Goal: Task Accomplishment & Management: Manage account settings

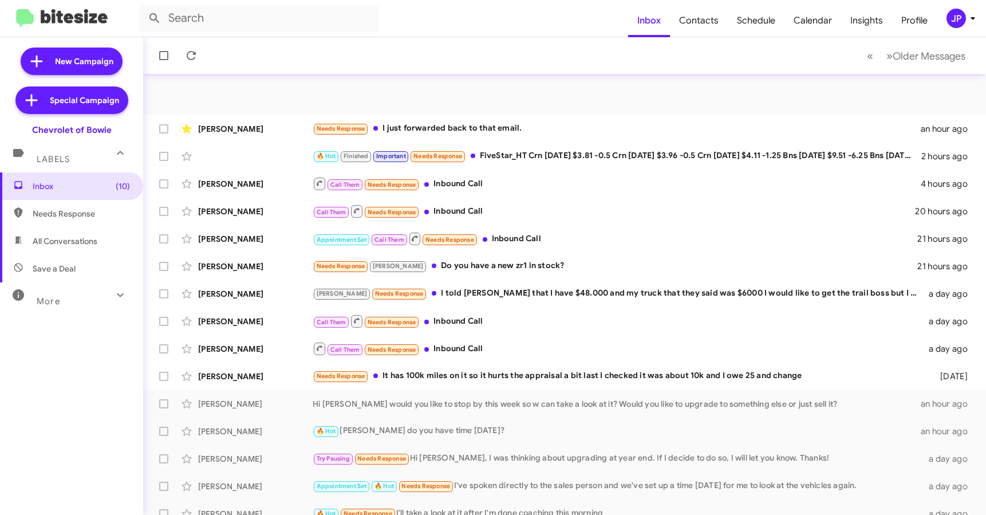
scroll to position [105, 0]
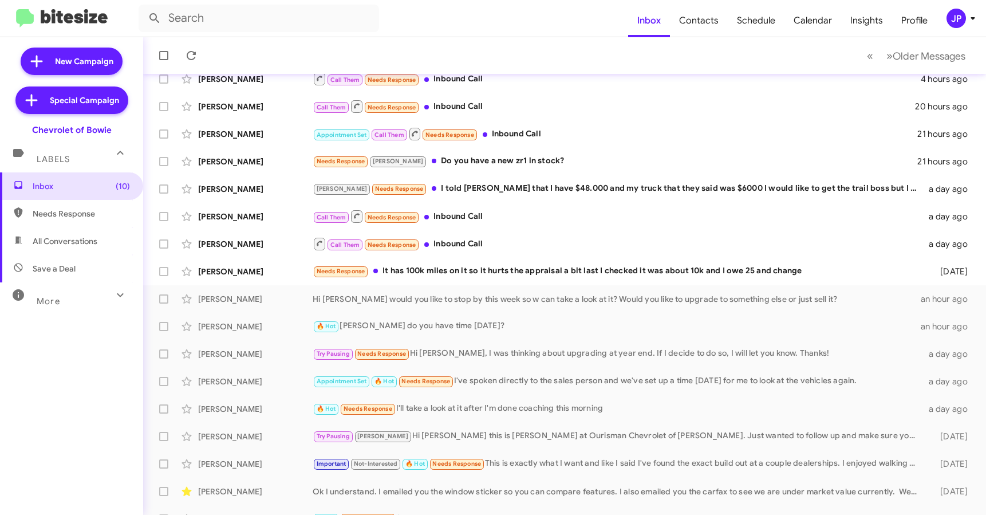
click at [954, 27] on div "JP" at bounding box center [956, 18] width 19 height 19
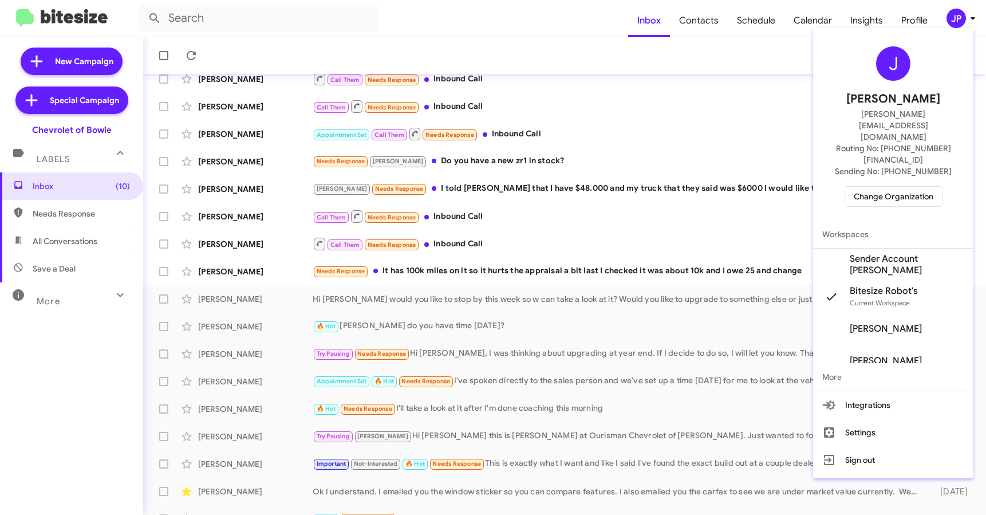
click at [916, 187] on span "Change Organization" at bounding box center [894, 196] width 80 height 19
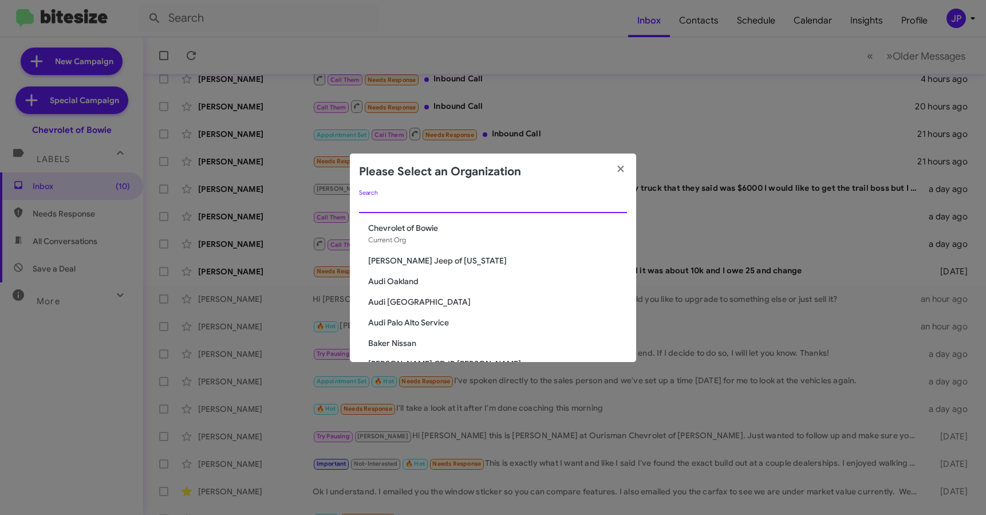
click at [550, 200] on input "Search" at bounding box center [493, 204] width 268 height 9
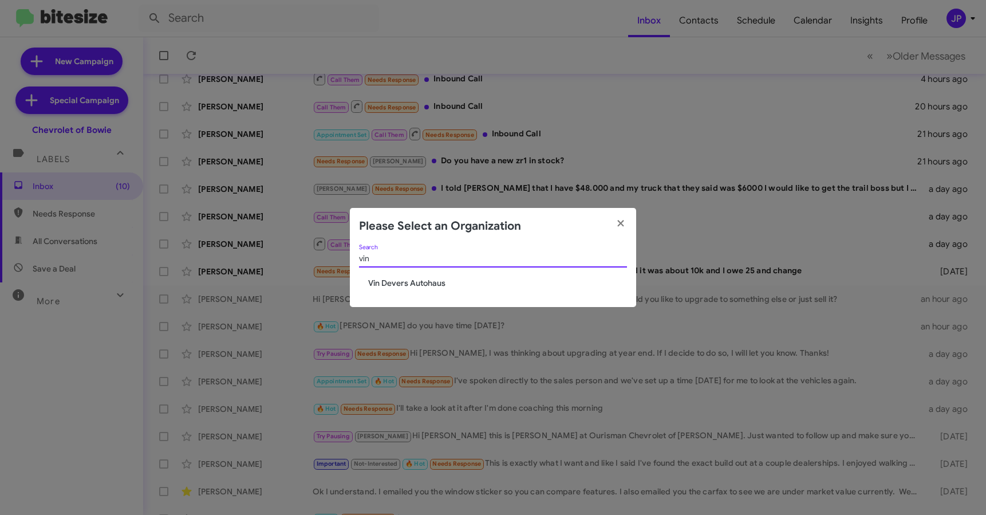
type input "vin"
click at [397, 288] on span "Vin Devers Autohaus" at bounding box center [497, 282] width 259 height 11
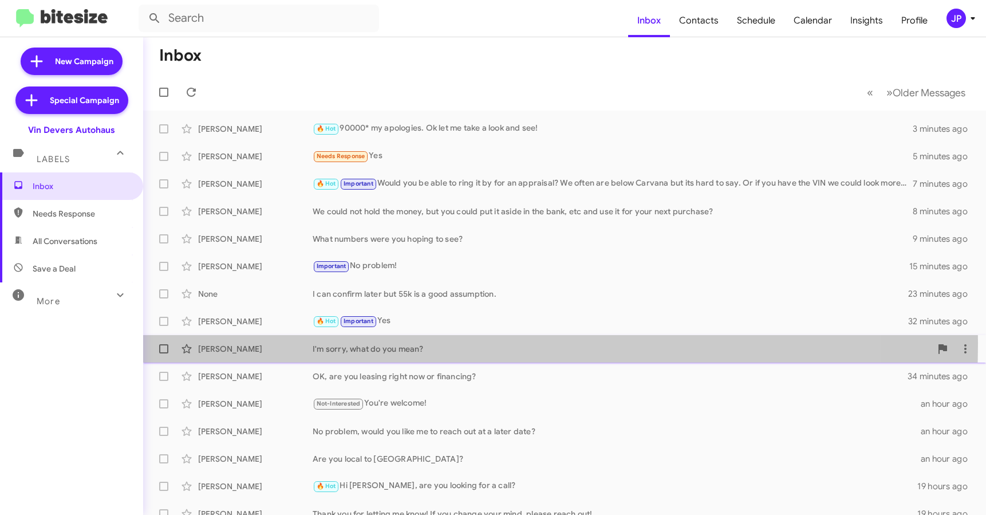
click at [348, 343] on div "I'm sorry, what do you mean?" at bounding box center [622, 348] width 618 height 11
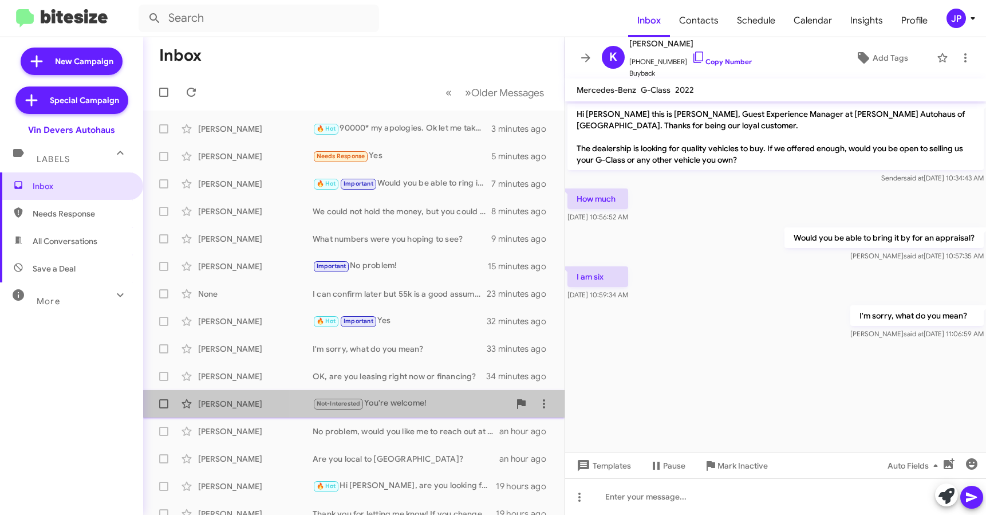
click at [413, 407] on div "Not-Interested You're welcome!" at bounding box center [411, 403] width 197 height 13
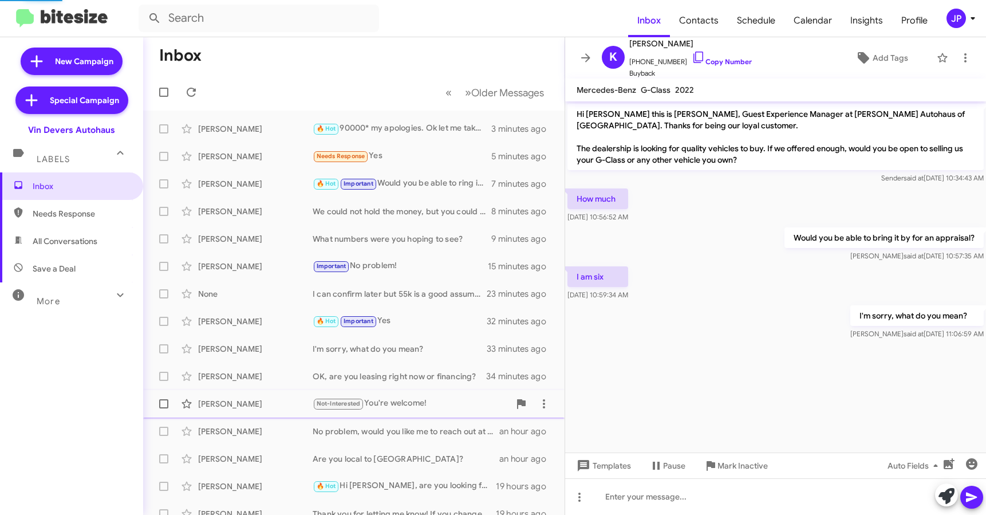
scroll to position [52, 0]
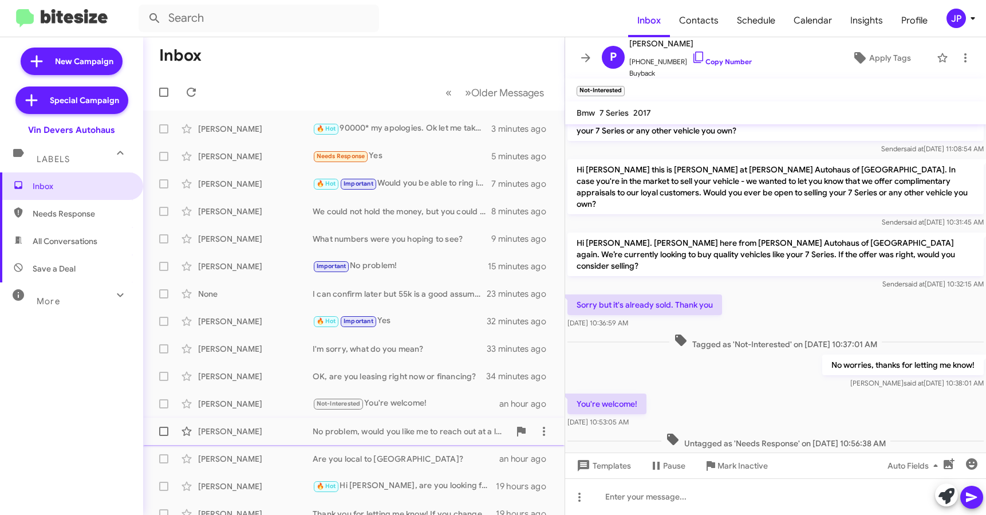
click at [421, 440] on div "Veronica Pecina No problem, would you like me to reach out at a later date? an …" at bounding box center [353, 431] width 403 height 23
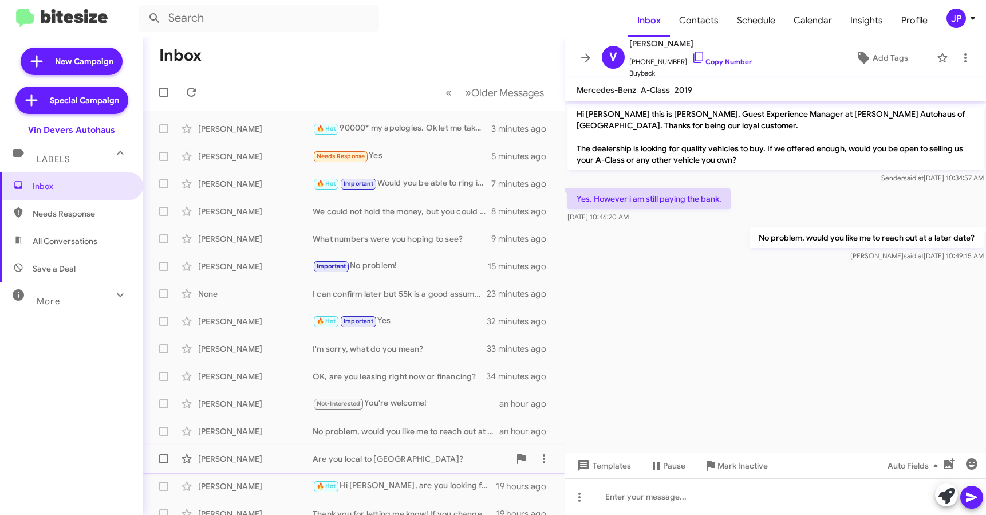
click at [424, 454] on div "Are you local to us?" at bounding box center [411, 458] width 197 height 11
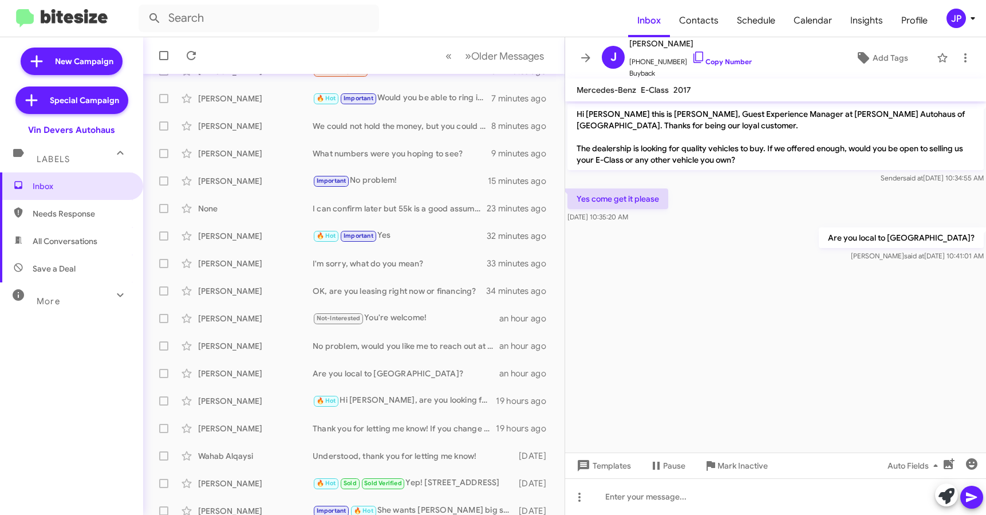
scroll to position [148, 0]
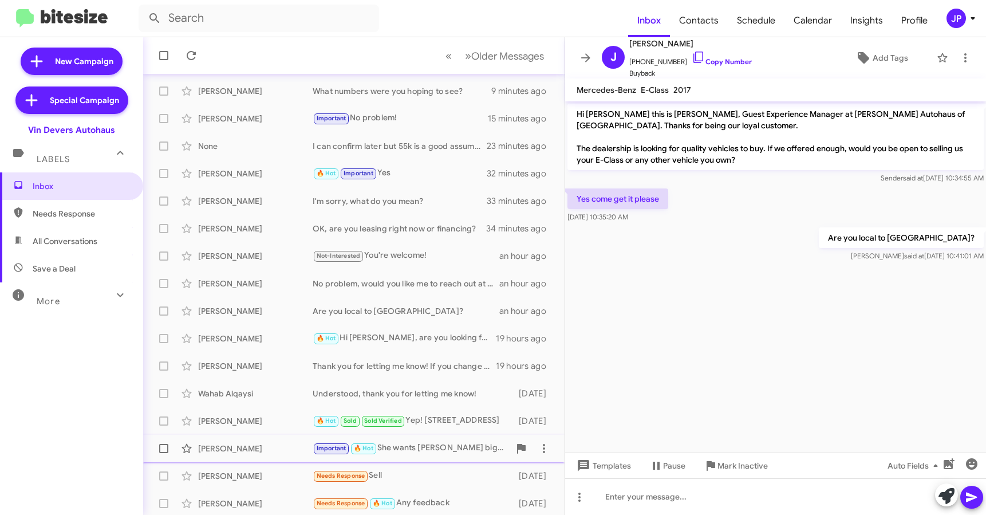
click at [416, 450] on div "Important 🔥 Hot She wants Mercedes big screen" at bounding box center [411, 447] width 197 height 13
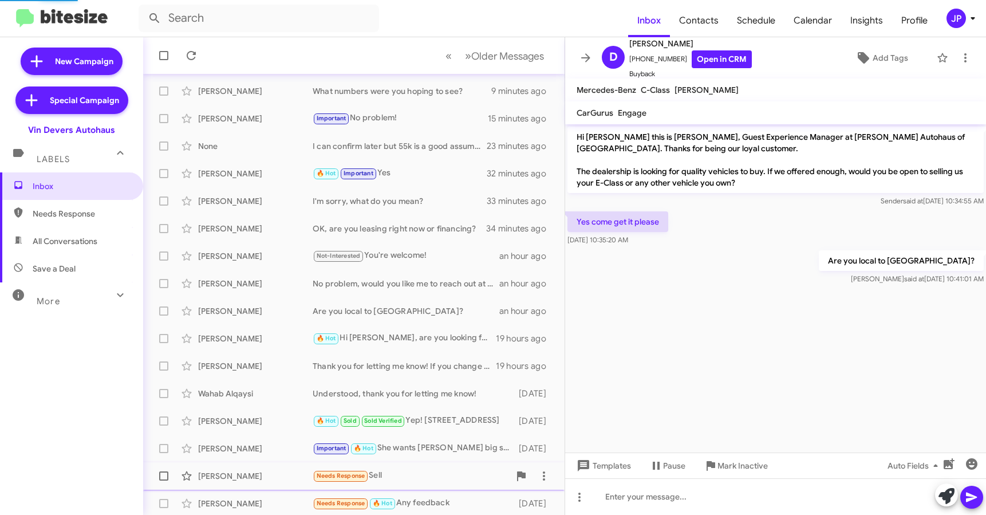
scroll to position [124, 0]
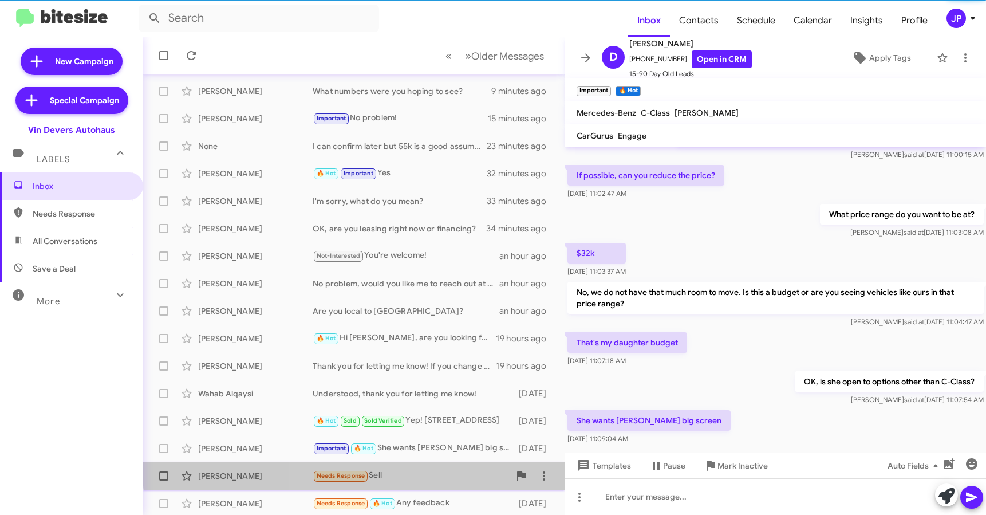
click at [421, 468] on div "Marcia Joseph Needs Response Sell 2 days ago" at bounding box center [353, 475] width 403 height 23
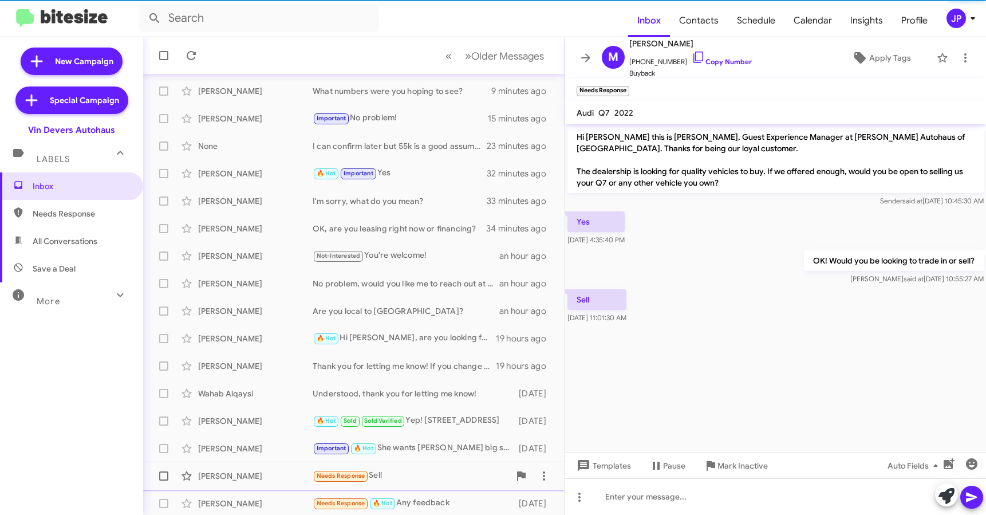
scroll to position [150, 0]
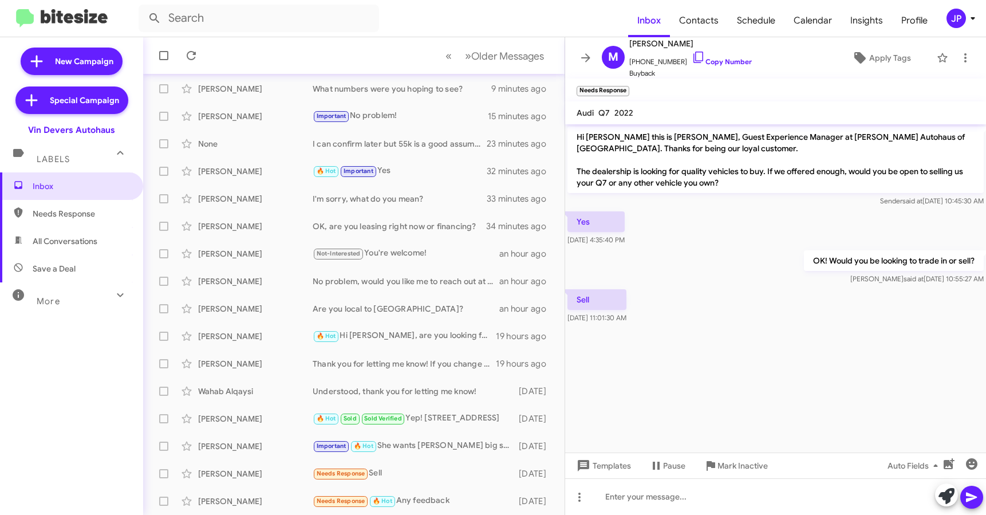
click at [93, 214] on span "Needs Response" at bounding box center [81, 213] width 97 height 11
type input "in:needs-response"
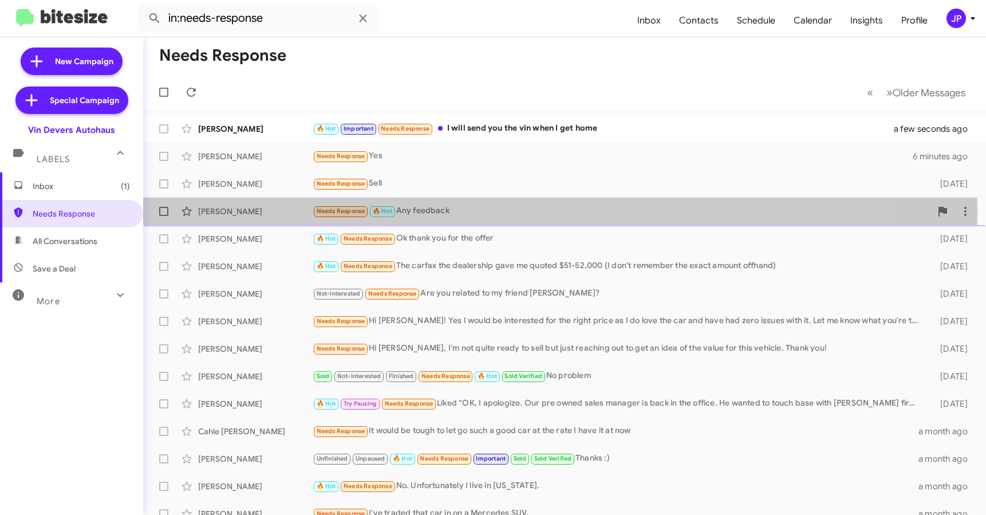
click at [427, 211] on div "Needs Response 🔥 Hot Any feedback" at bounding box center [622, 210] width 618 height 13
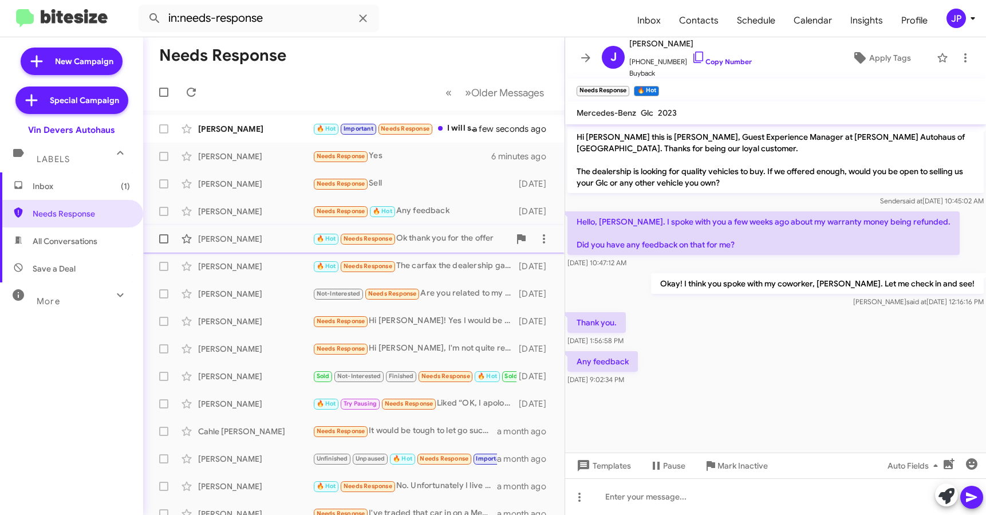
click at [425, 233] on div "🔥 Hot Needs Response Ok thank you for the offer" at bounding box center [411, 238] width 197 height 13
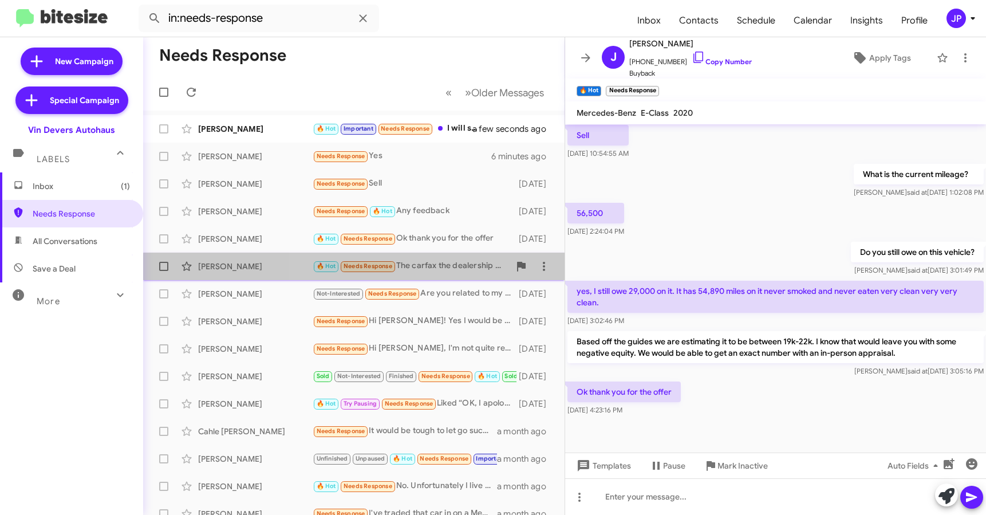
click at [435, 271] on div "🔥 Hot Needs Response The carfax the dealership gave me quoted $51-52,000 (I don…" at bounding box center [411, 265] width 197 height 13
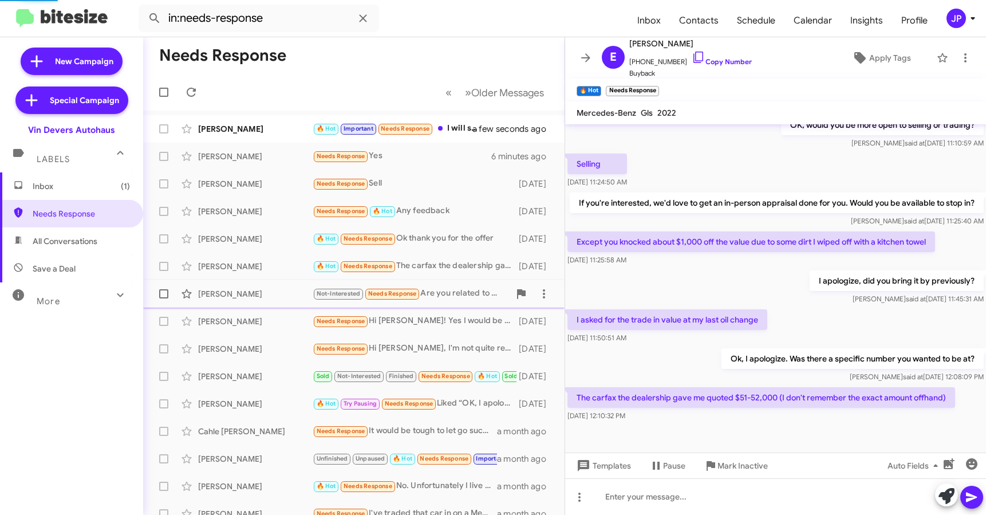
scroll to position [147, 0]
click at [437, 292] on div "Not-Interested Needs Response Are you related to my friend Paul?" at bounding box center [411, 293] width 197 height 13
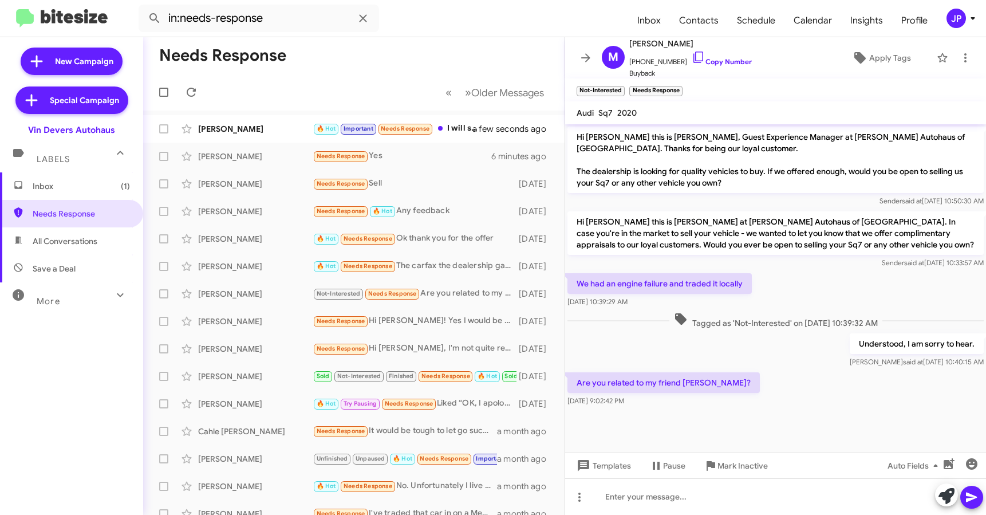
click at [104, 187] on span "Inbox (1)" at bounding box center [81, 185] width 97 height 11
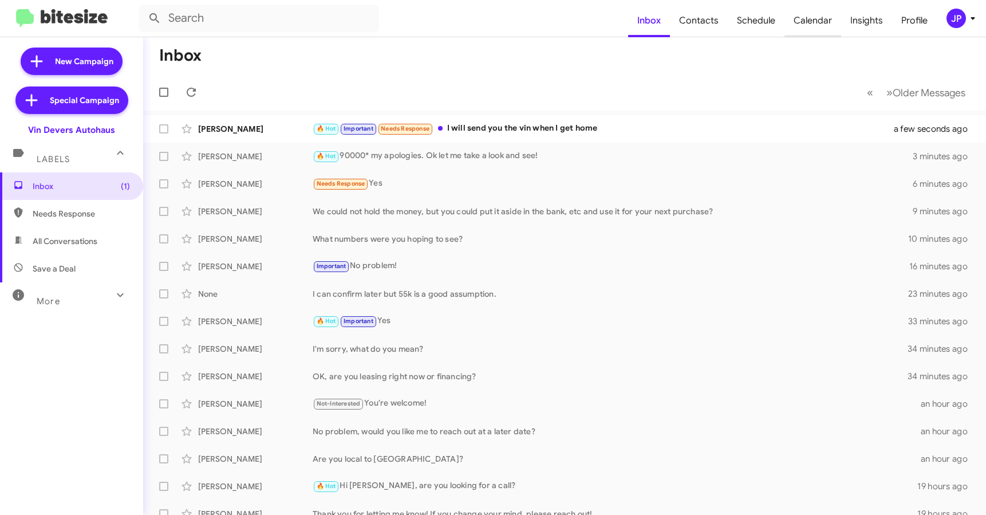
click at [829, 28] on span "Calendar" at bounding box center [813, 20] width 57 height 33
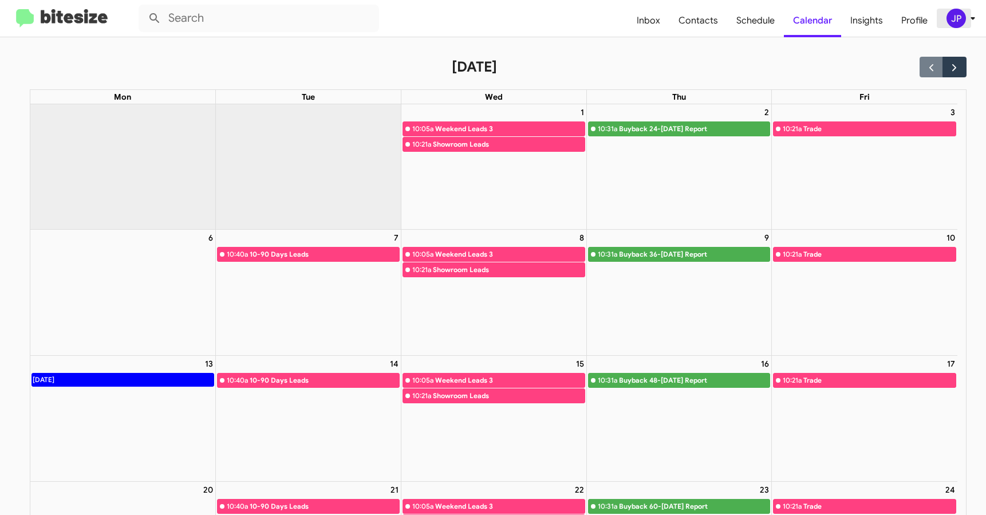
click at [961, 22] on div "JP" at bounding box center [956, 18] width 19 height 19
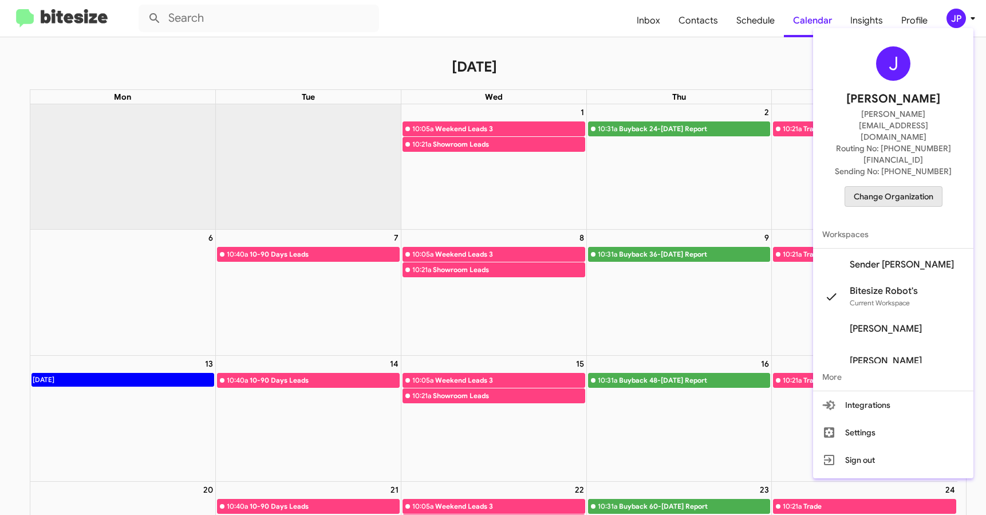
click at [914, 187] on span "Change Organization" at bounding box center [894, 196] width 80 height 19
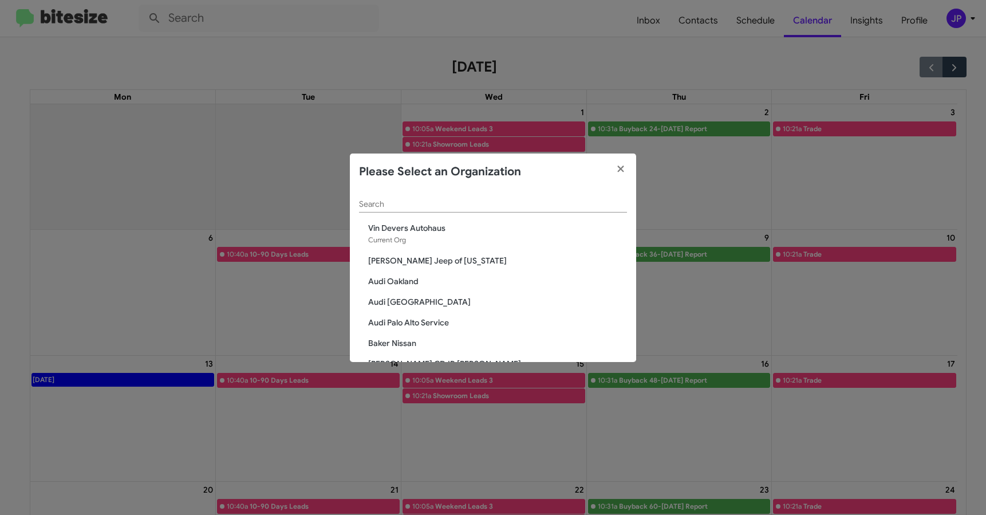
click at [606, 204] on input "Search" at bounding box center [493, 204] width 268 height 9
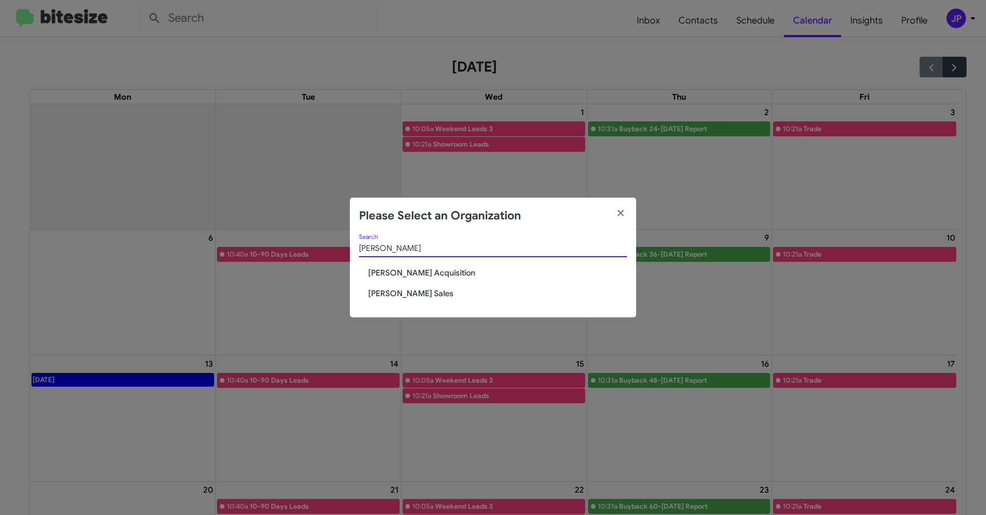
type input "Tony Ho"
click at [423, 292] on span "Tony Honda Sales" at bounding box center [497, 292] width 259 height 11
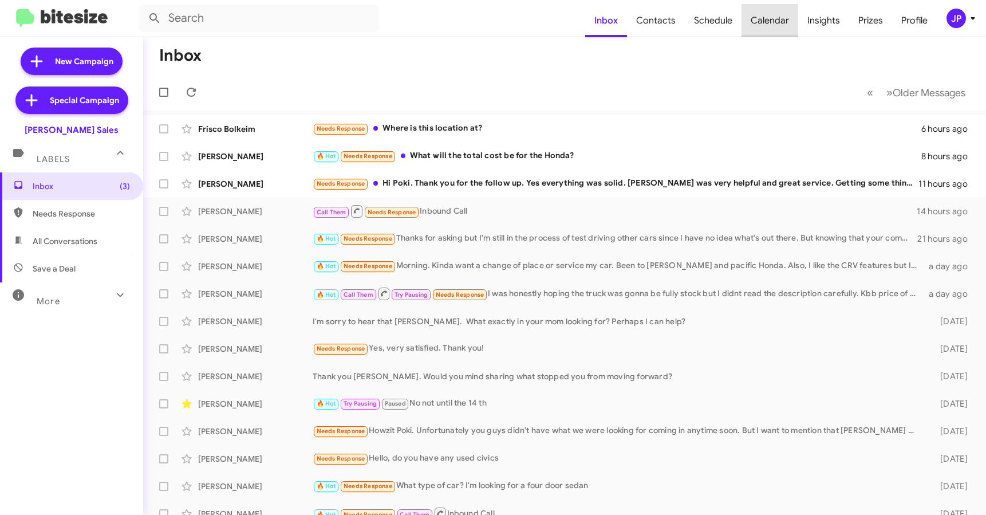
click at [774, 22] on span "Calendar" at bounding box center [770, 20] width 57 height 33
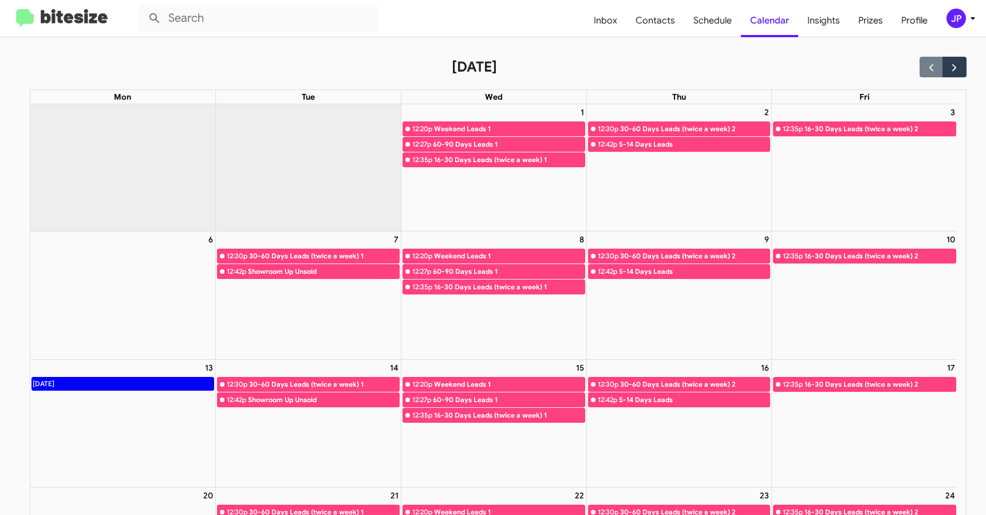
scroll to position [2, 0]
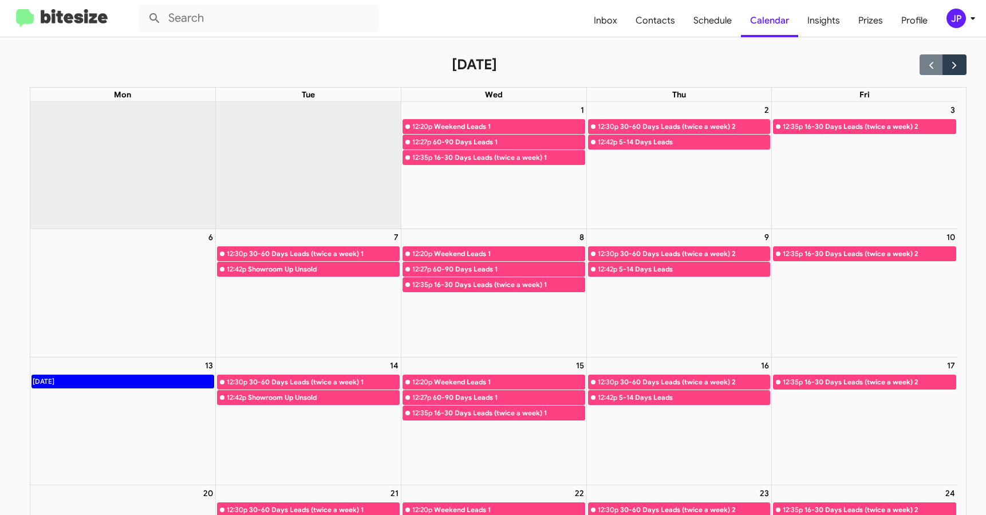
click at [73, 20] on img at bounding box center [62, 18] width 92 height 19
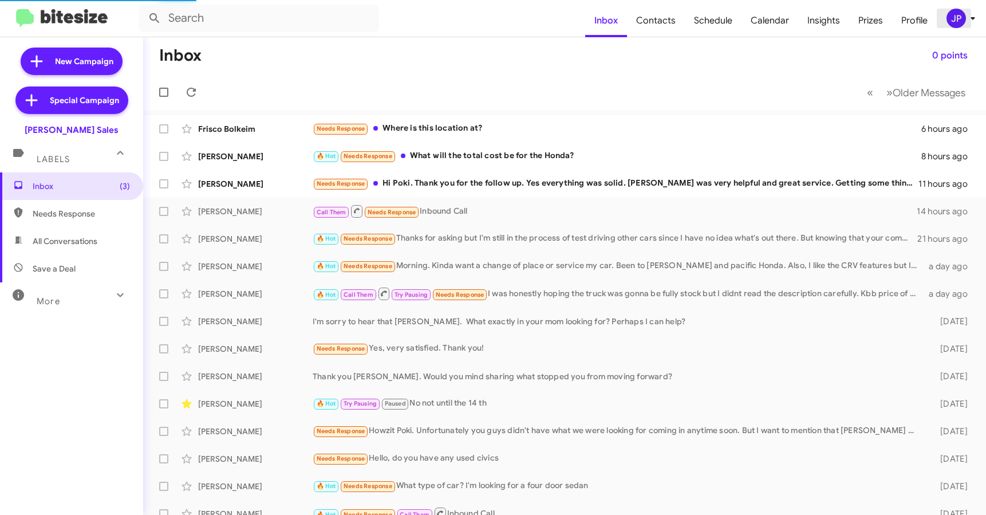
click at [960, 14] on div "JP" at bounding box center [956, 18] width 19 height 19
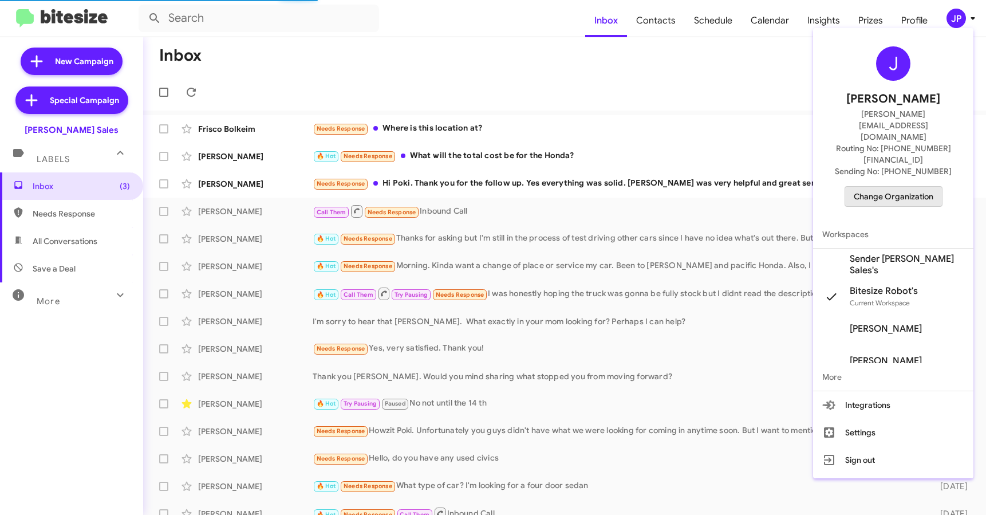
click at [906, 187] on span "Change Organization" at bounding box center [894, 196] width 80 height 19
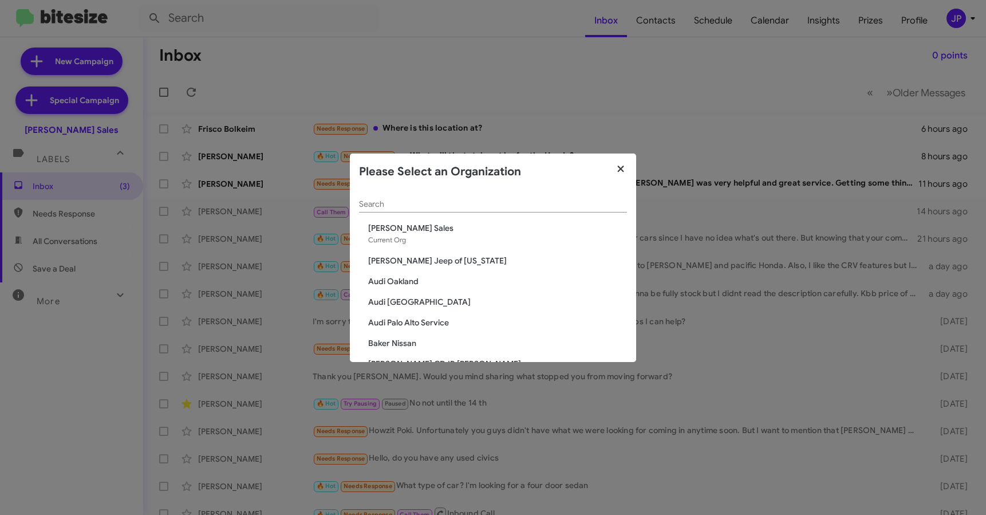
click at [620, 169] on icon "button" at bounding box center [620, 168] width 6 height 6
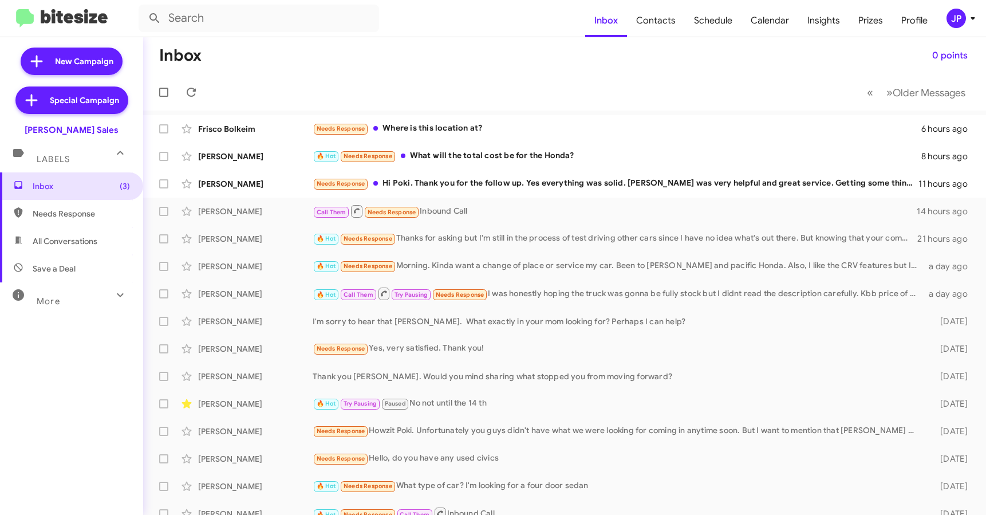
click at [968, 24] on icon at bounding box center [973, 18] width 14 height 14
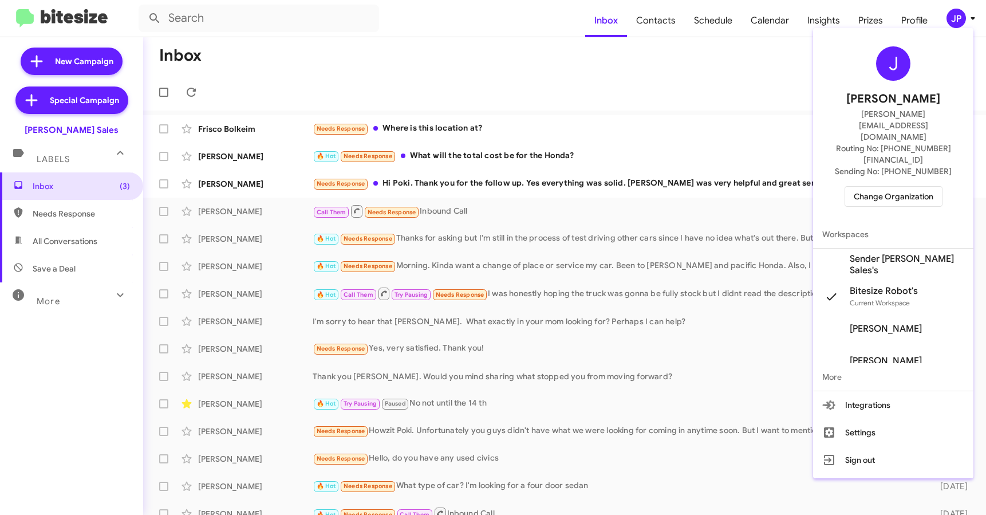
click at [914, 187] on span "Change Organization" at bounding box center [894, 196] width 80 height 19
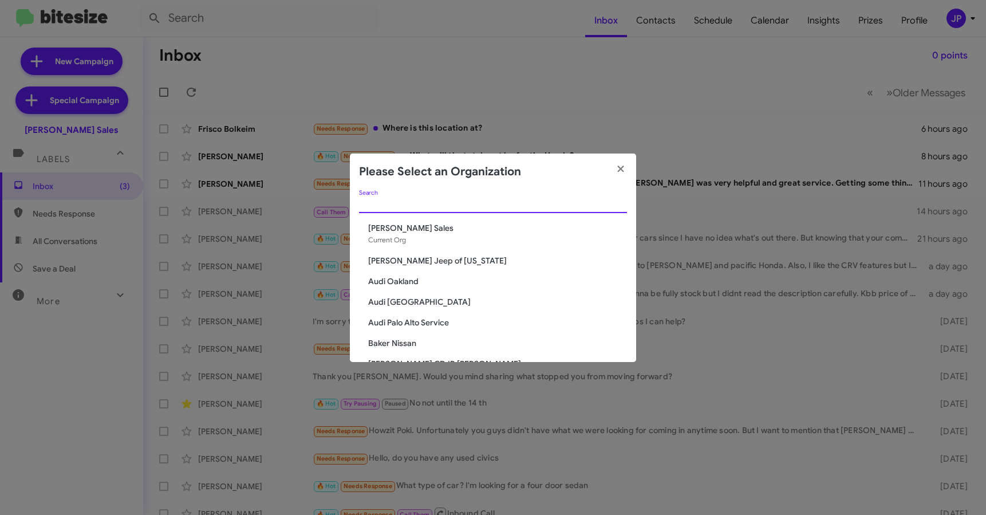
click at [450, 200] on input "Search" at bounding box center [493, 204] width 268 height 9
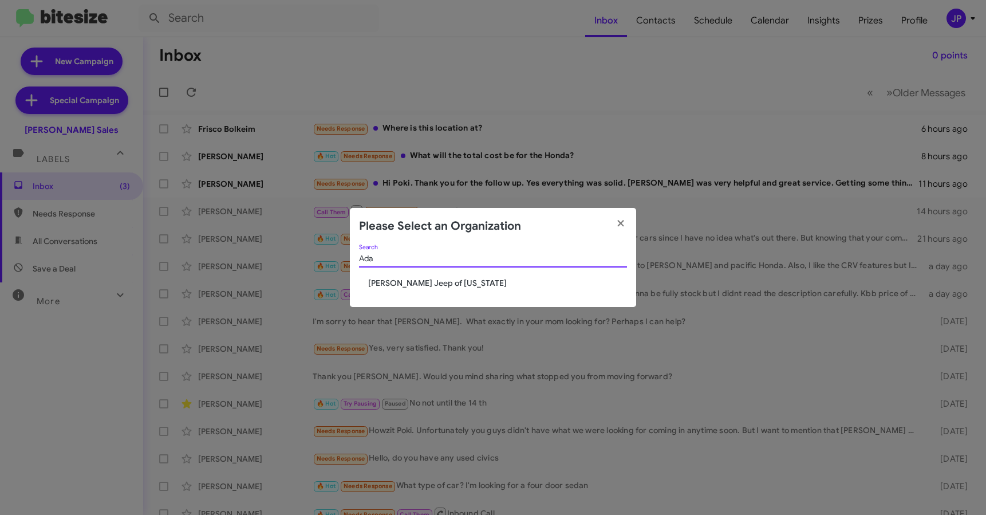
type input "Ada"
click at [427, 285] on span "Adams Jeep of Maryland" at bounding box center [497, 282] width 259 height 11
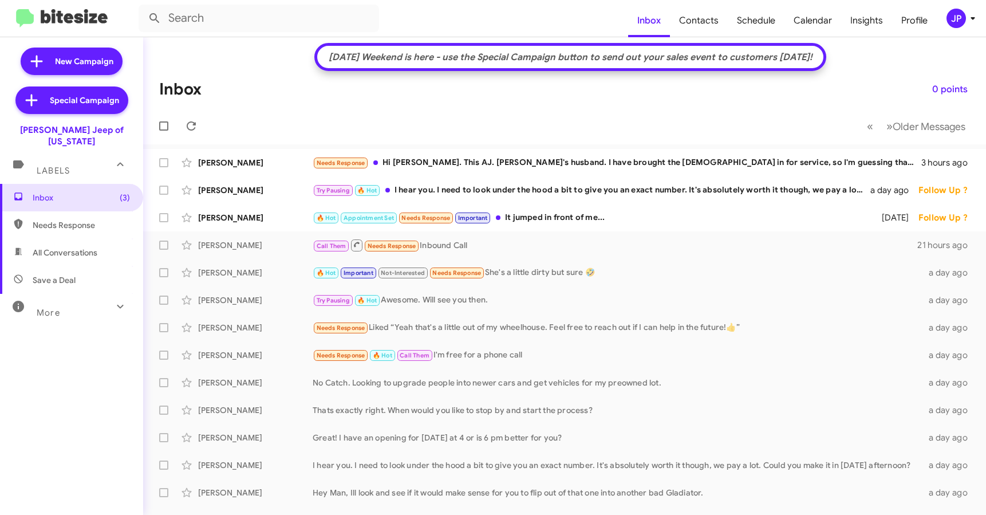
click at [962, 24] on div "JP" at bounding box center [956, 18] width 19 height 19
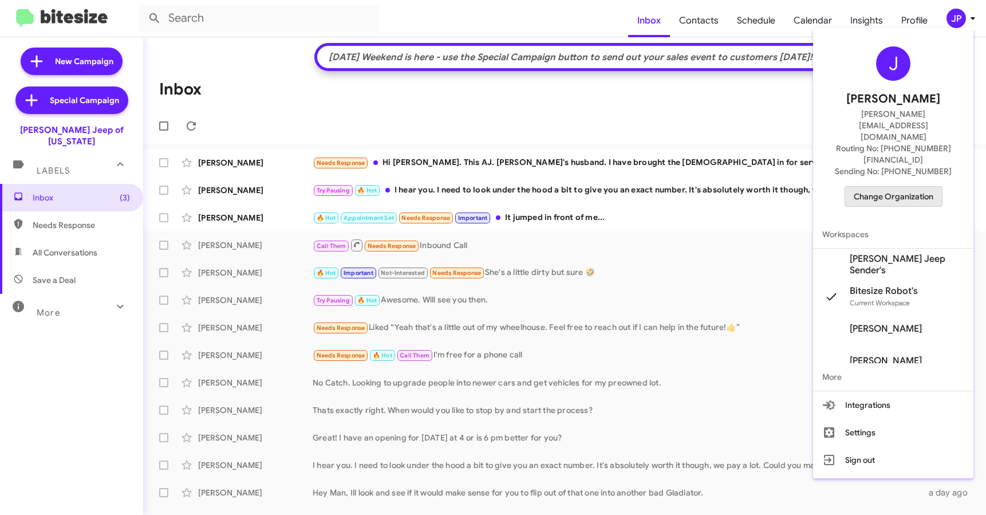
click at [919, 187] on span "Change Organization" at bounding box center [894, 196] width 80 height 19
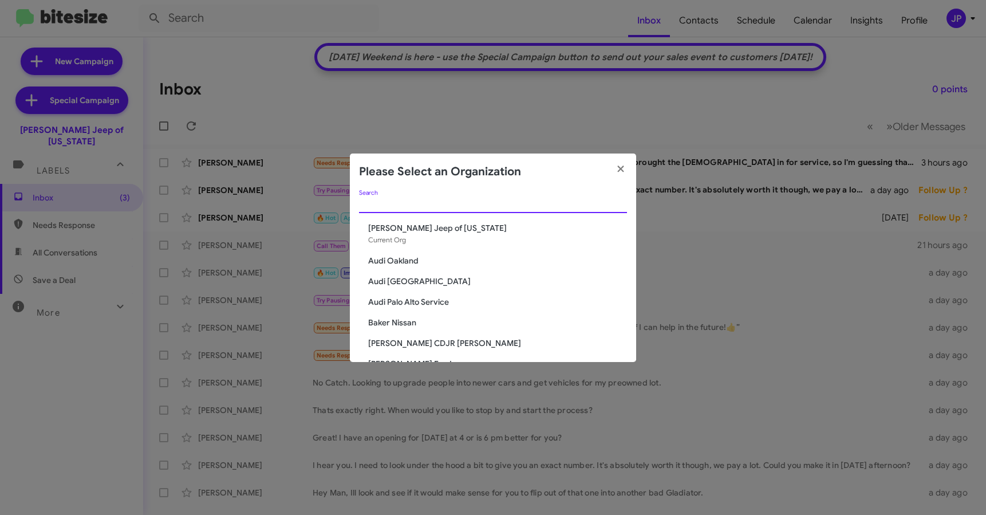
click at [400, 200] on input "Search" at bounding box center [493, 204] width 268 height 9
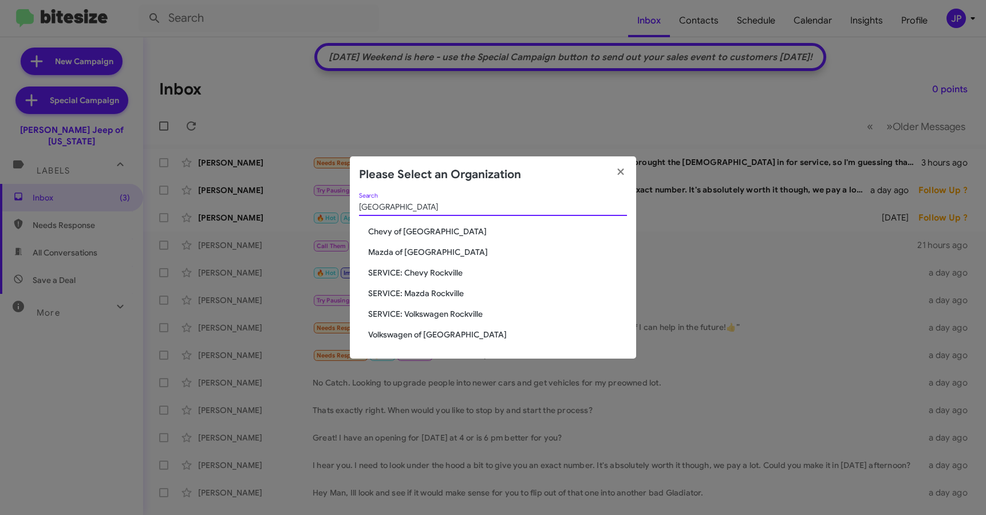
type input "Rockville"
click at [406, 333] on span "Volkswagen of [GEOGRAPHIC_DATA]" at bounding box center [497, 334] width 259 height 11
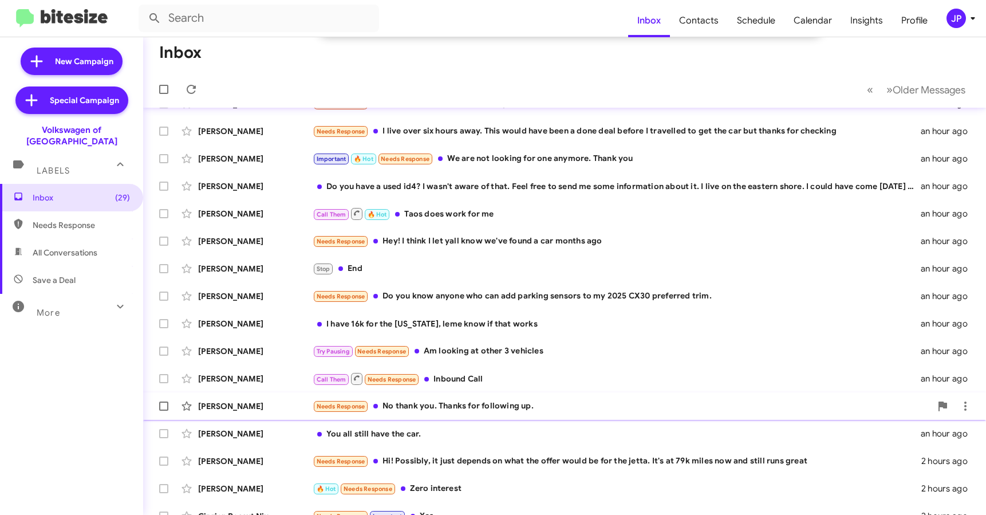
scroll to position [184, 0]
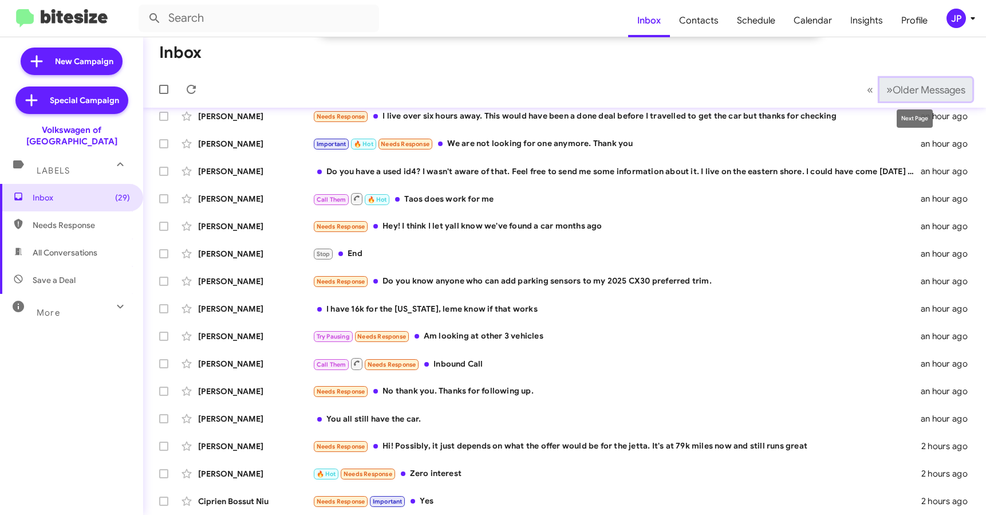
click at [907, 95] on span "Older Messages" at bounding box center [929, 90] width 73 height 13
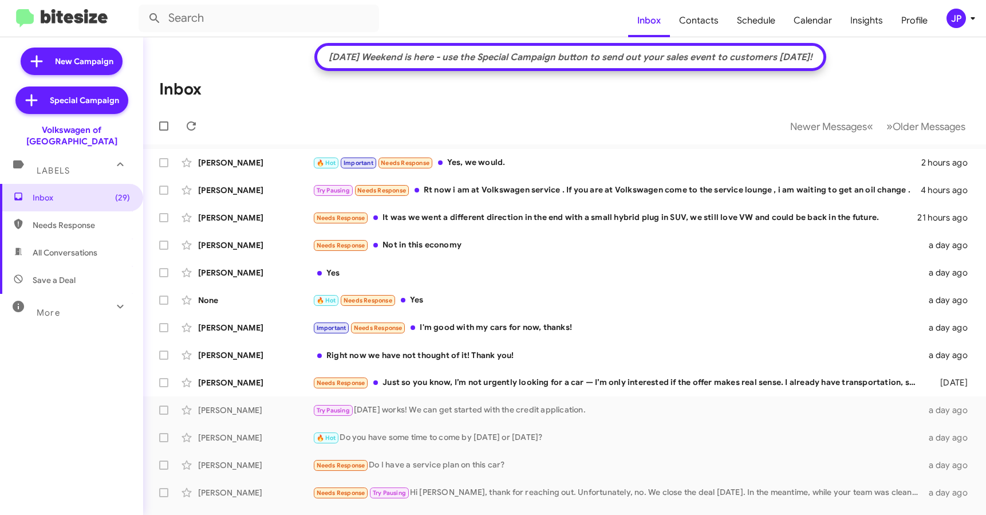
click at [956, 21] on div "JP" at bounding box center [956, 18] width 19 height 19
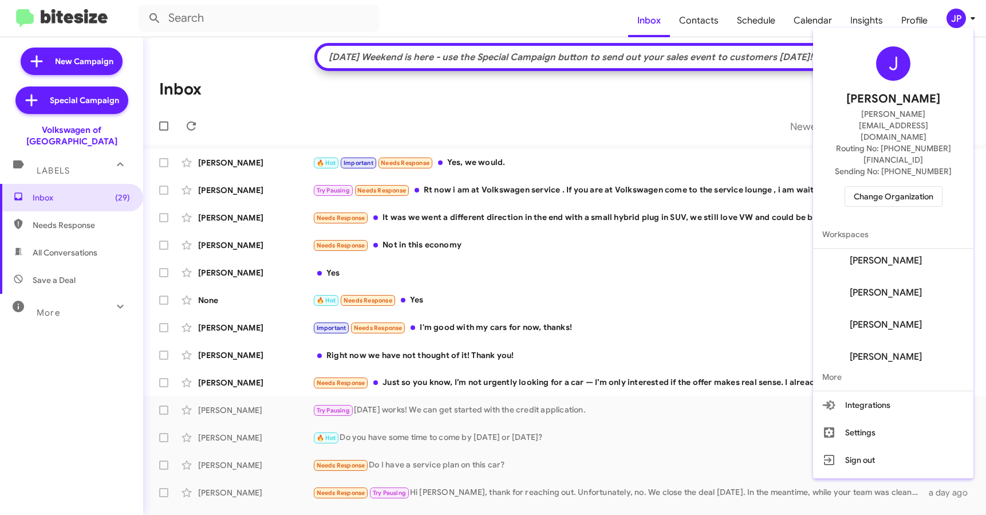
scroll to position [142, 0]
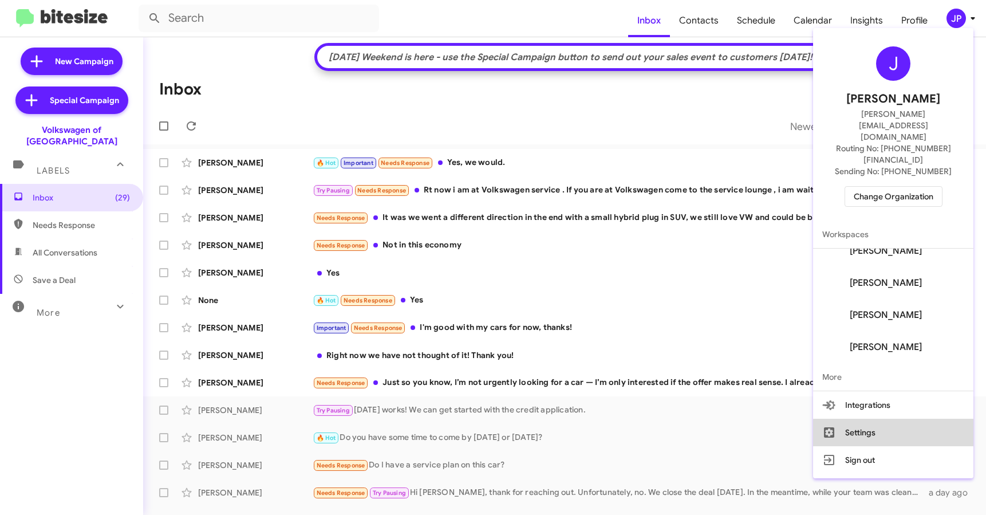
click at [896, 419] on button "Settings" at bounding box center [893, 432] width 160 height 27
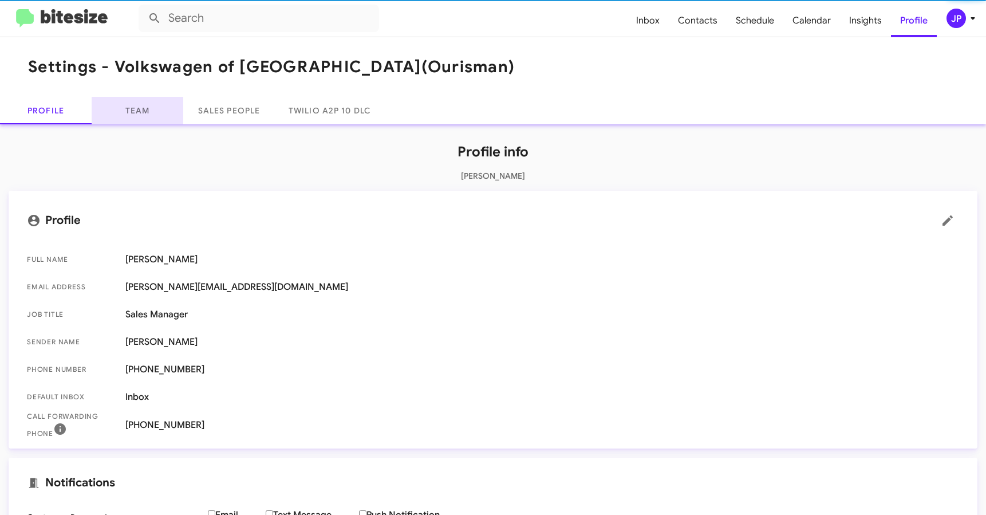
click at [141, 114] on link "Team" at bounding box center [138, 110] width 92 height 27
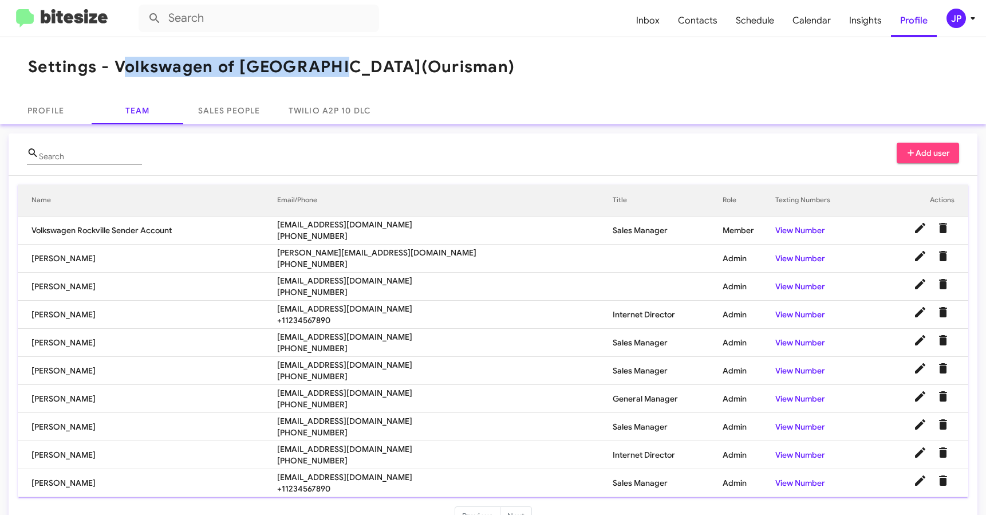
drag, startPoint x: 119, startPoint y: 68, endPoint x: 311, endPoint y: 69, distance: 192.4
click at [311, 69] on h1 "Settings - Volkswagen of Rockville (Ourisman)" at bounding box center [271, 67] width 487 height 18
copy h1 "Volkswagen of [GEOGRAPHIC_DATA]"
click at [92, 25] on img at bounding box center [62, 18] width 92 height 19
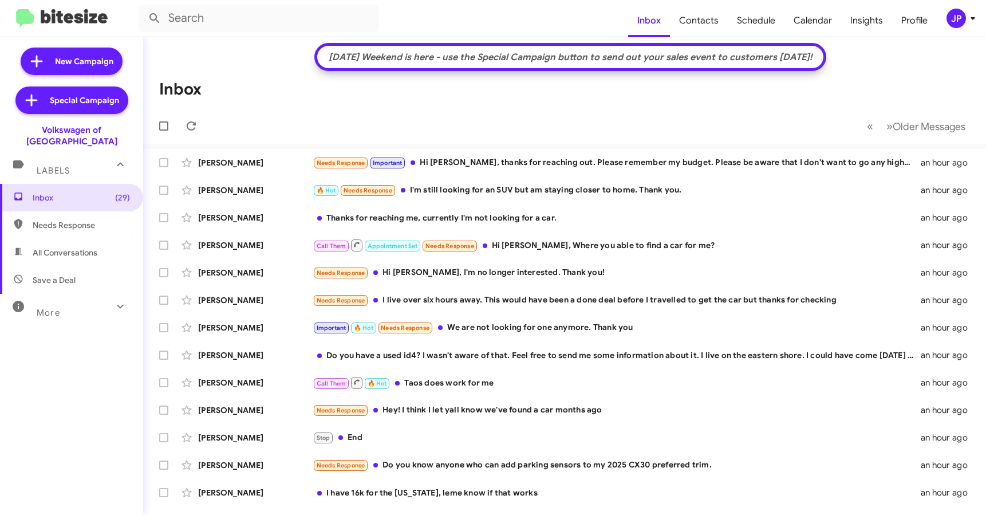
click at [953, 25] on div "JP" at bounding box center [956, 18] width 19 height 19
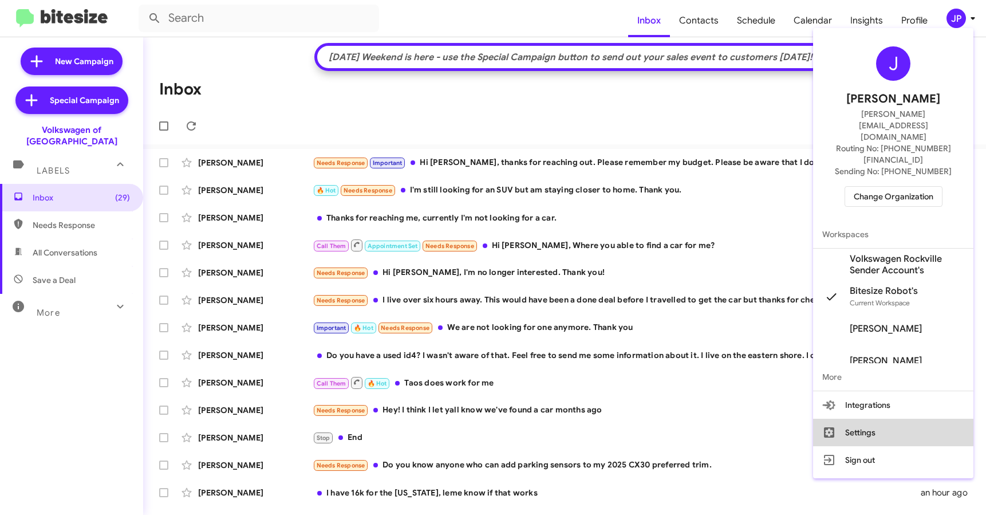
click at [864, 419] on button "Settings" at bounding box center [893, 432] width 160 height 27
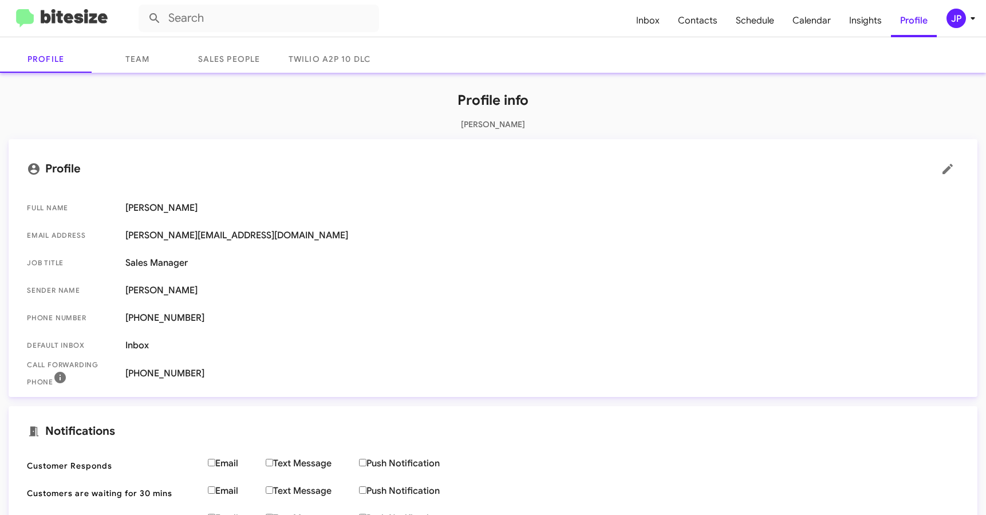
scroll to position [61, 0]
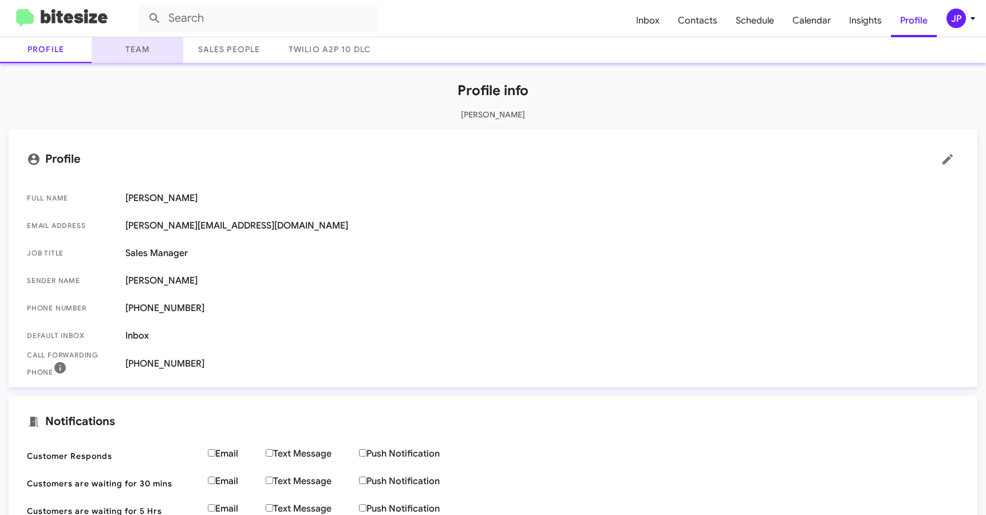
click at [158, 53] on link "Team" at bounding box center [138, 49] width 92 height 27
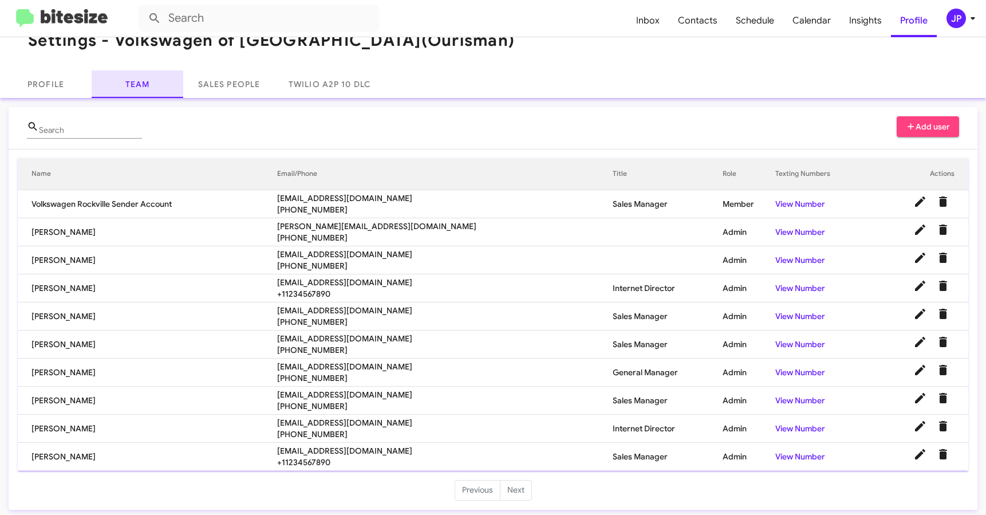
scroll to position [30, 0]
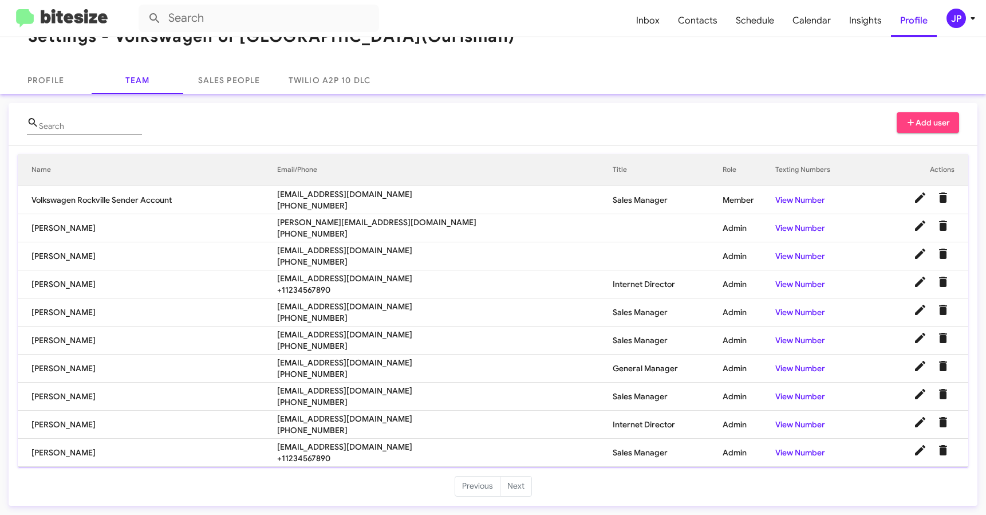
click at [311, 420] on span "jtejeda@ourismancars.com" at bounding box center [445, 418] width 336 height 11
copy span "jtejeda@ourismancars.com"
click at [328, 450] on span "nbryant@ourismancars.com" at bounding box center [445, 446] width 336 height 11
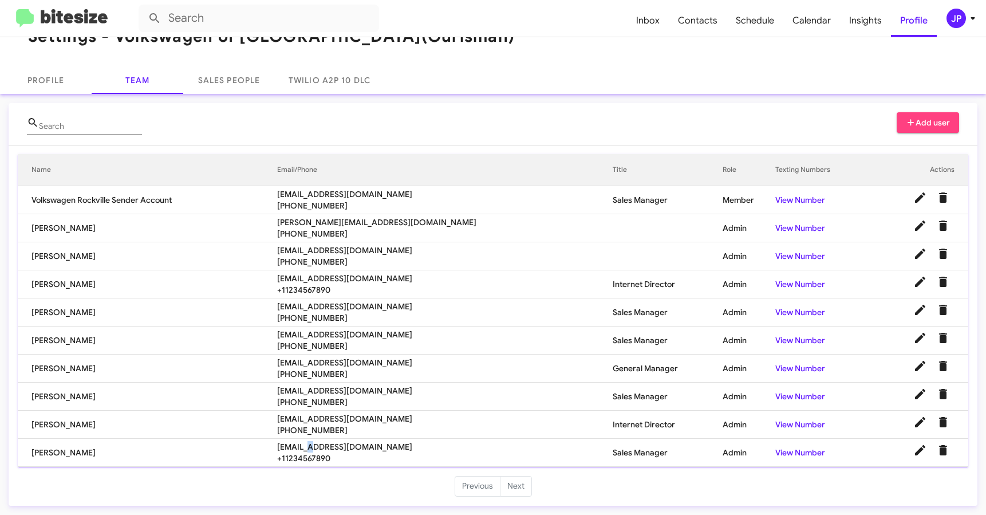
click at [328, 450] on span "nbryant@ourismancars.com" at bounding box center [445, 446] width 336 height 11
copy span "nbryant@ourismancars.com"
click at [324, 361] on span "hfarzad@ourismancars.com" at bounding box center [445, 362] width 336 height 11
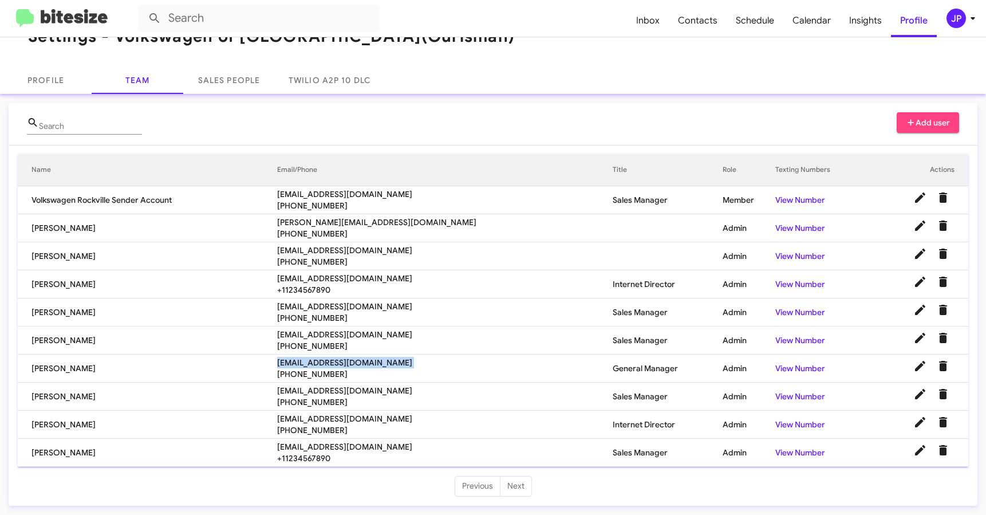
click at [324, 361] on span "hfarzad@ourismancars.com" at bounding box center [445, 362] width 336 height 11
copy span "hfarzad@ourismancars.com"
click at [316, 222] on span "jeffr@ourismancars.com" at bounding box center [445, 221] width 336 height 11
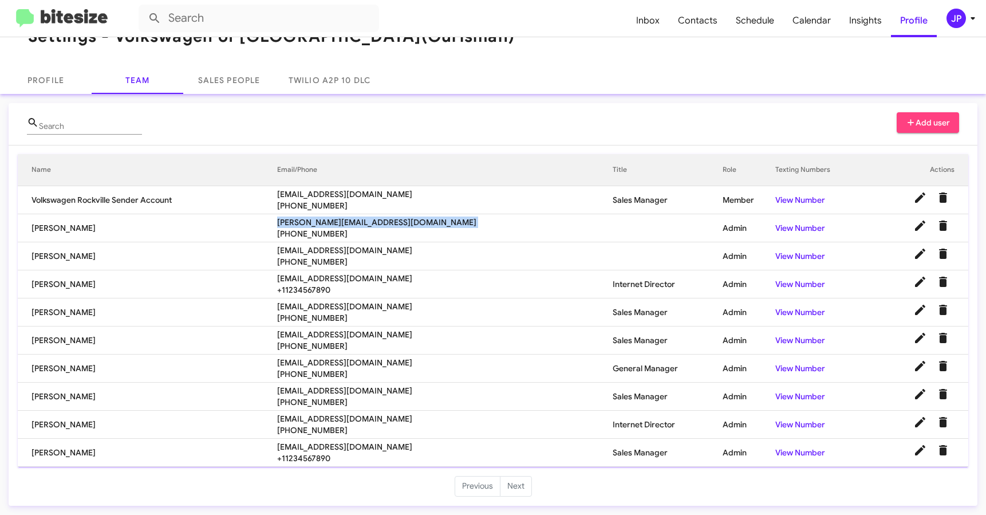
copy span "jeffr@ourismancars.com"
click at [84, 21] on img at bounding box center [62, 18] width 92 height 19
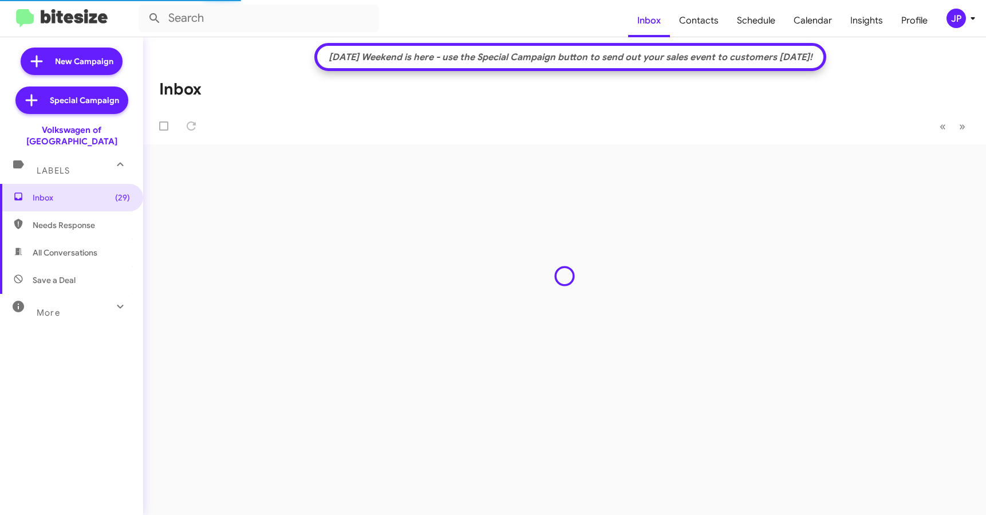
click at [952, 23] on div "JP" at bounding box center [956, 18] width 19 height 19
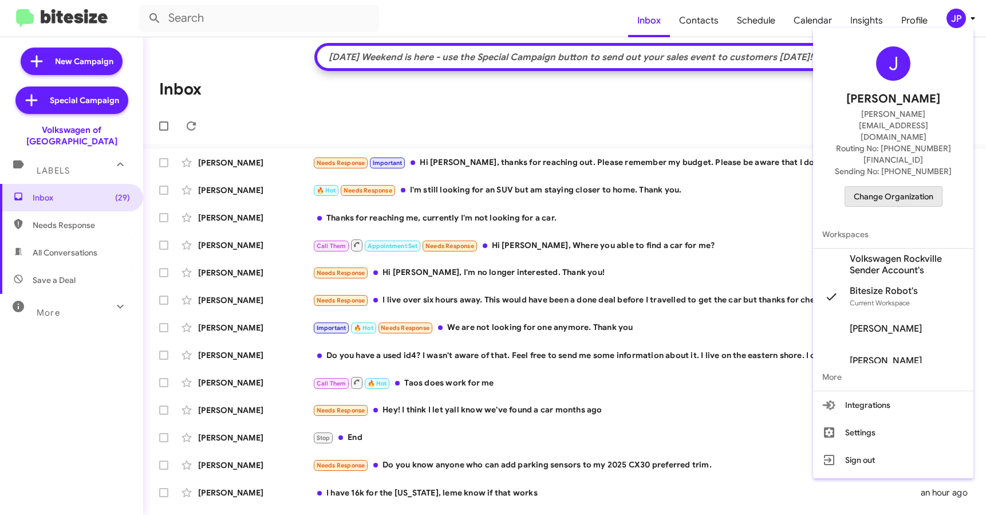
click at [912, 187] on span "Change Organization" at bounding box center [894, 196] width 80 height 19
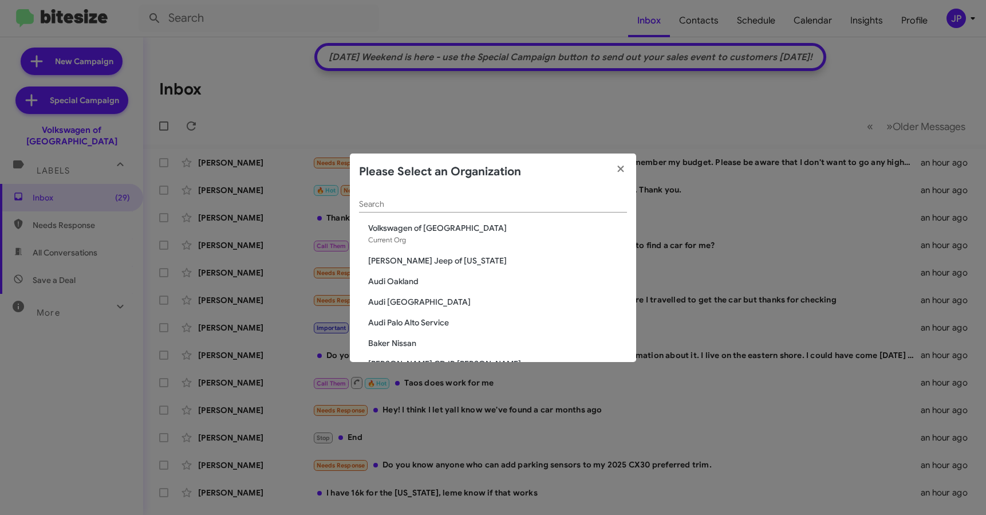
click at [498, 206] on input "Search" at bounding box center [493, 204] width 268 height 9
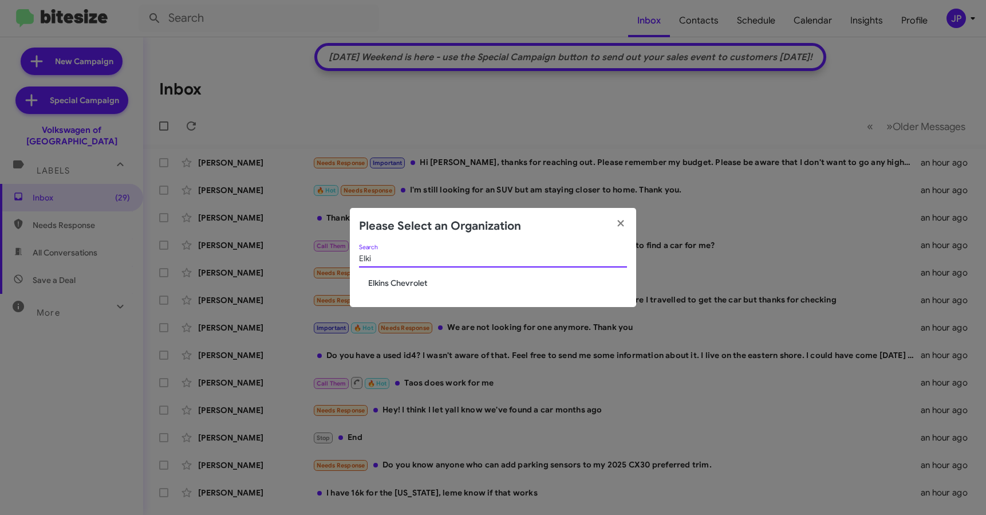
type input "Elki"
click at [412, 281] on span "Elkins Chevrolet" at bounding box center [497, 282] width 259 height 11
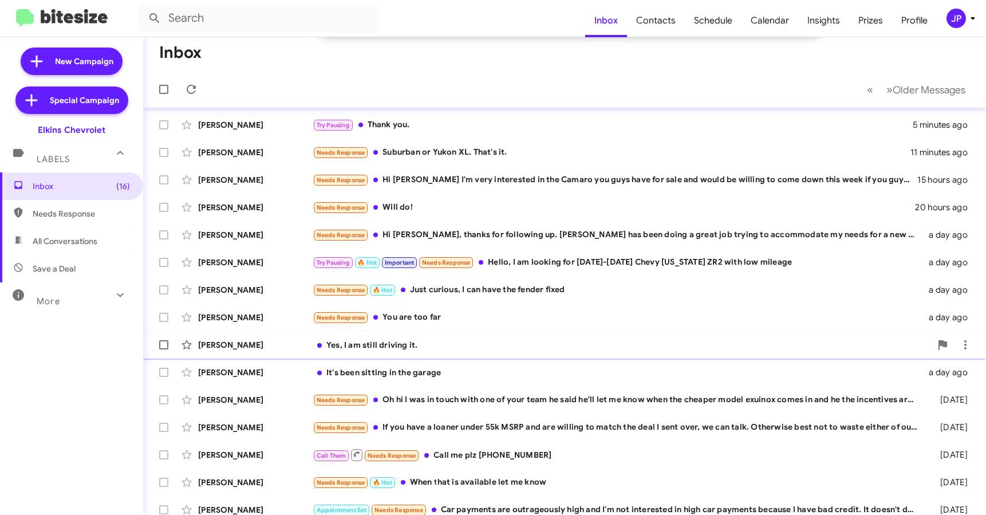
scroll to position [40, 0]
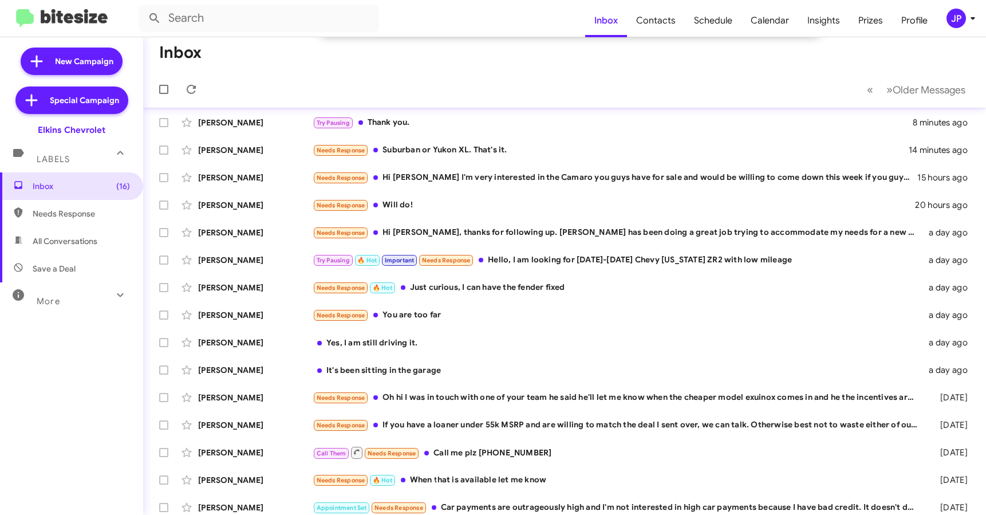
drag, startPoint x: 28, startPoint y: 131, endPoint x: 109, endPoint y: 131, distance: 81.3
click at [109, 131] on div "Elkins Chevrolet" at bounding box center [71, 128] width 143 height 16
copy div "Elkins Chevrolet"
